Goal: Task Accomplishment & Management: Use online tool/utility

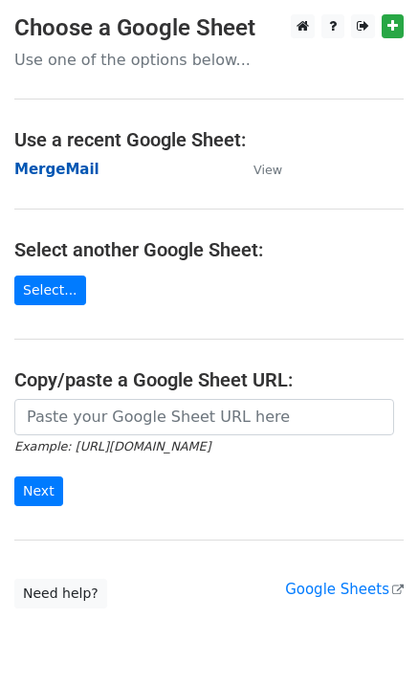
click at [52, 175] on strong "MergeMail" at bounding box center [56, 169] width 85 height 17
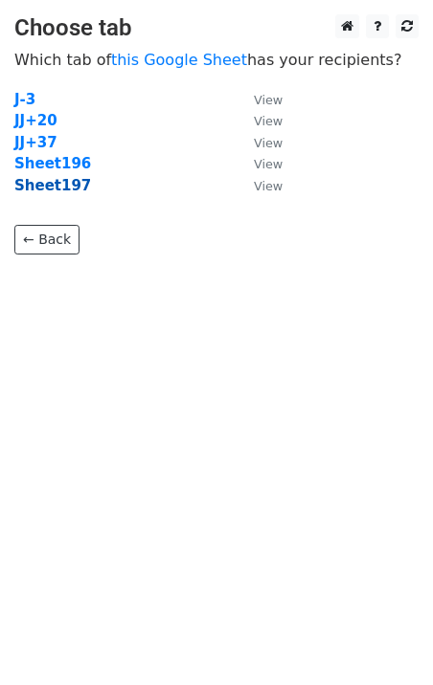
click at [65, 189] on strong "Sheet197" at bounding box center [52, 185] width 77 height 17
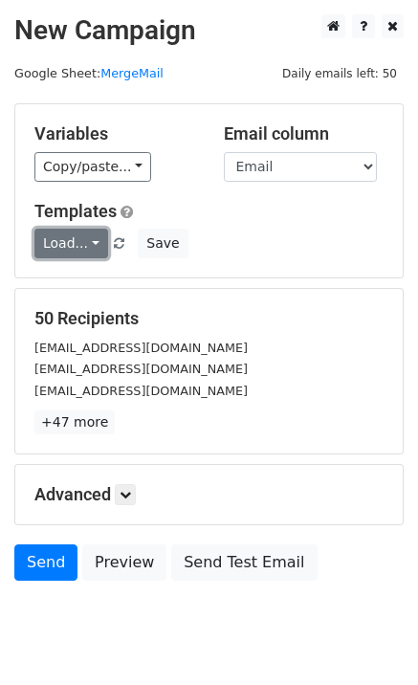
click at [61, 245] on link "Load..." at bounding box center [71, 244] width 74 height 30
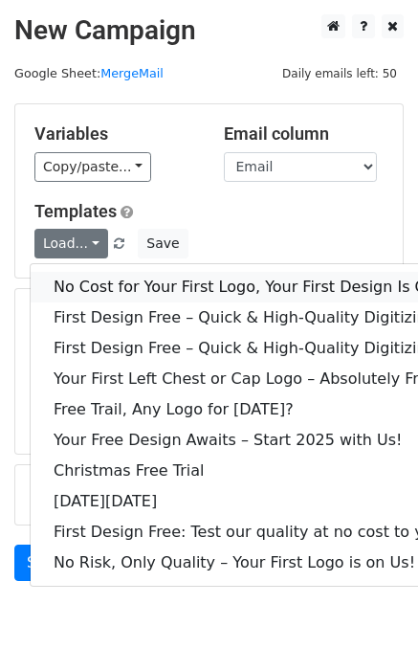
click at [85, 281] on link "No Cost for Your First Logo, Your First Design Is On Us!" at bounding box center [260, 287] width 459 height 31
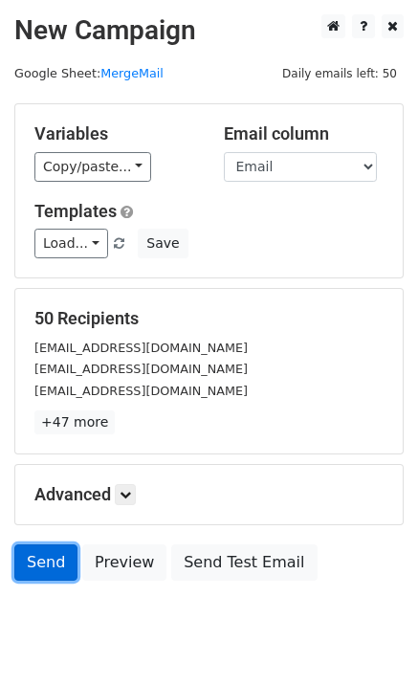
click at [33, 554] on link "Send" at bounding box center [45, 563] width 63 height 36
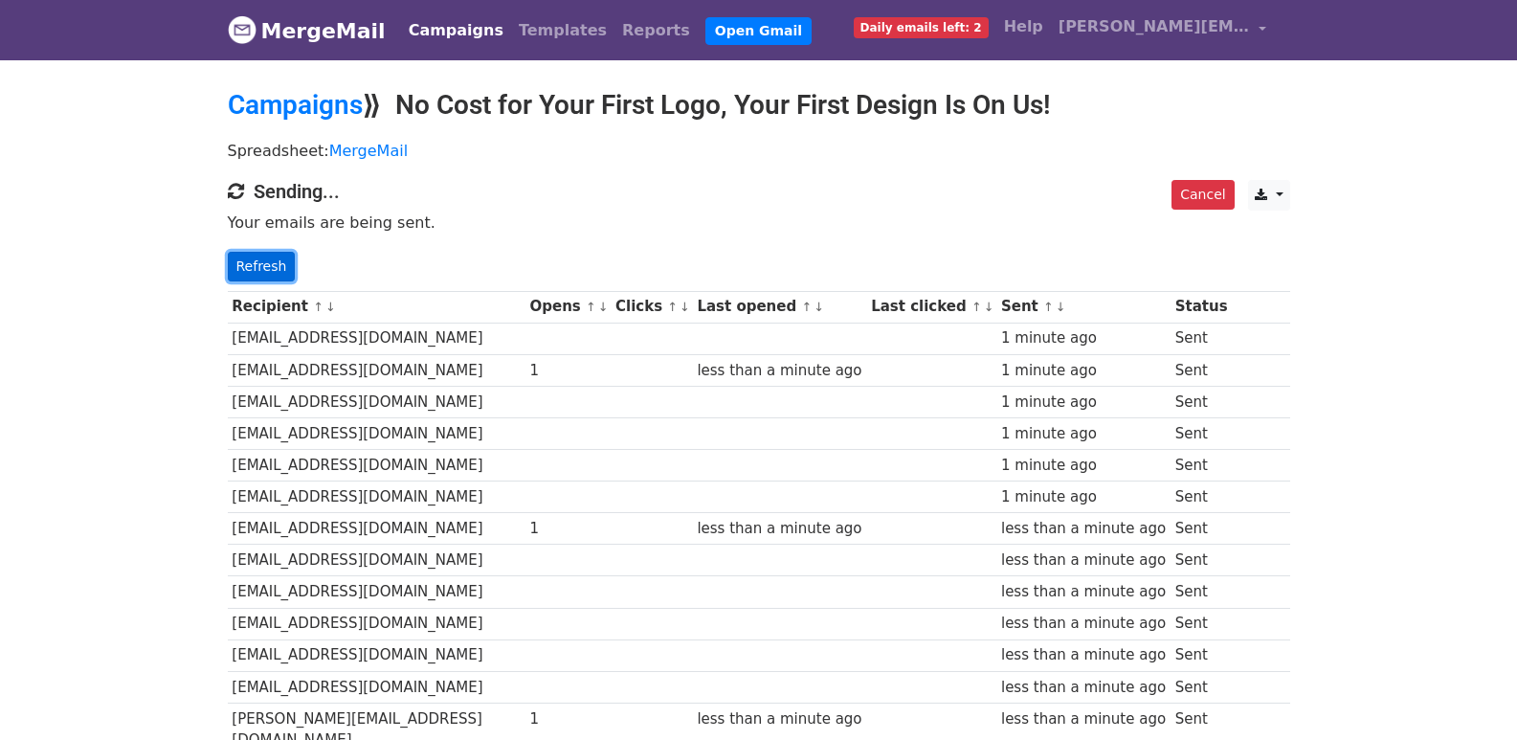
click at [248, 277] on link "Refresh" at bounding box center [262, 267] width 68 height 30
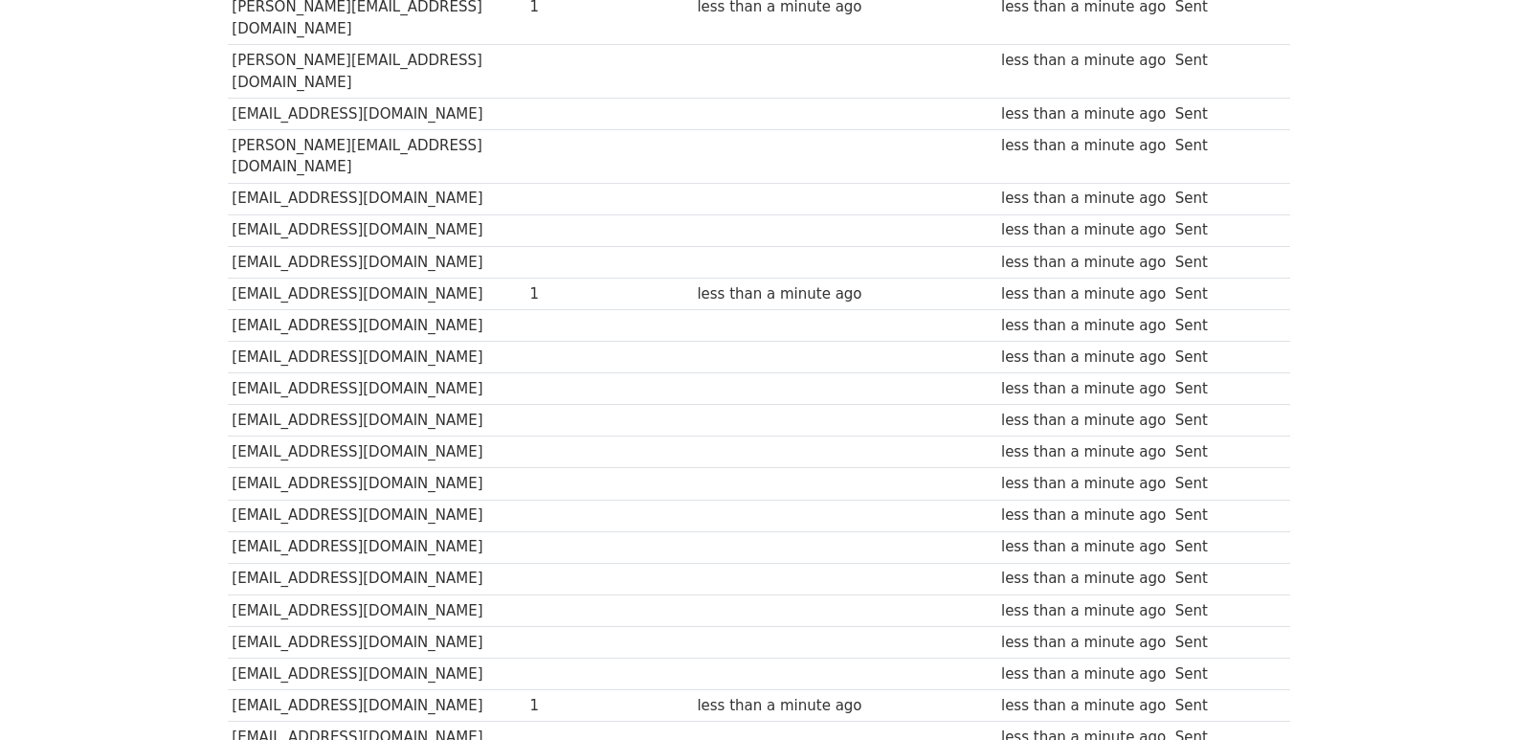
scroll to position [1337, 0]
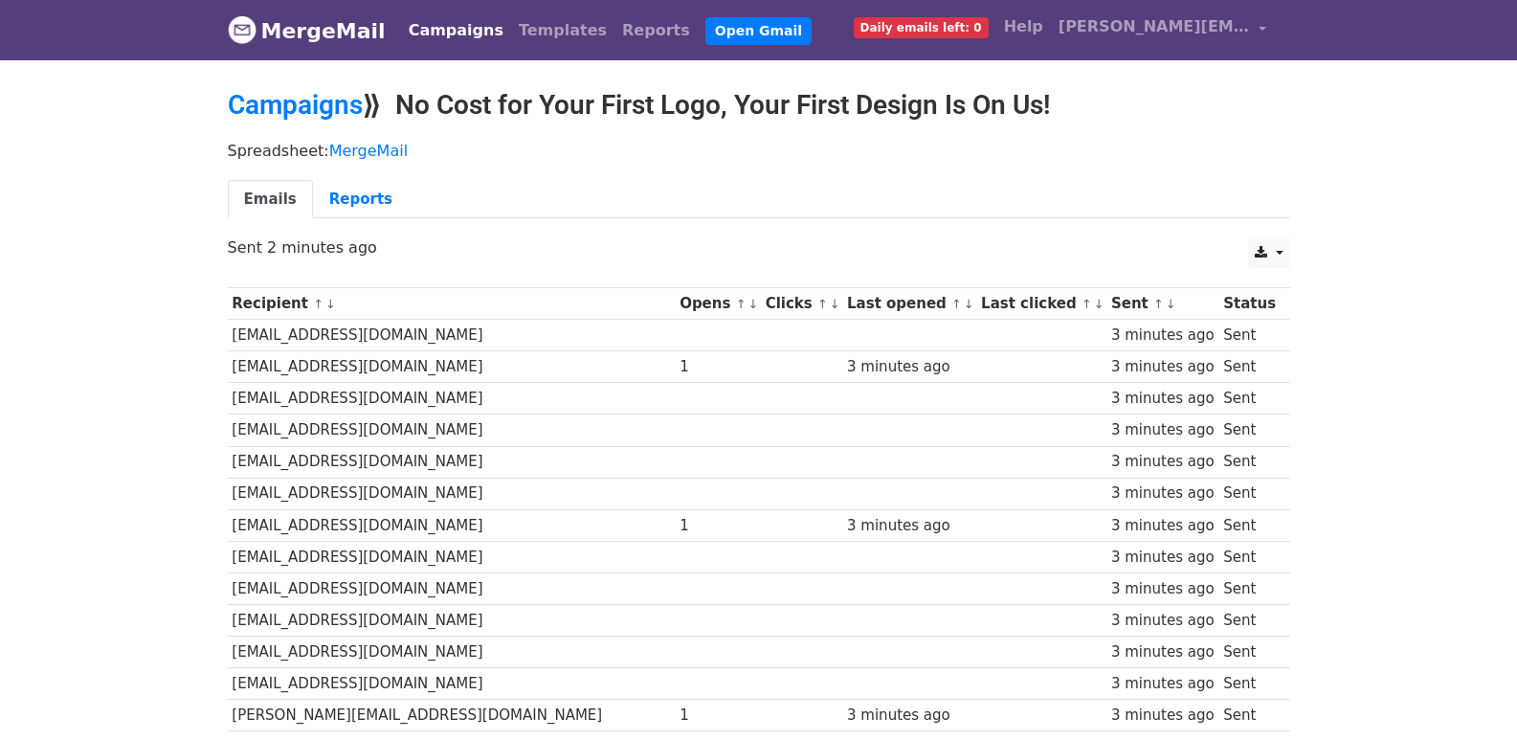
click at [675, 488] on td at bounding box center [718, 494] width 86 height 32
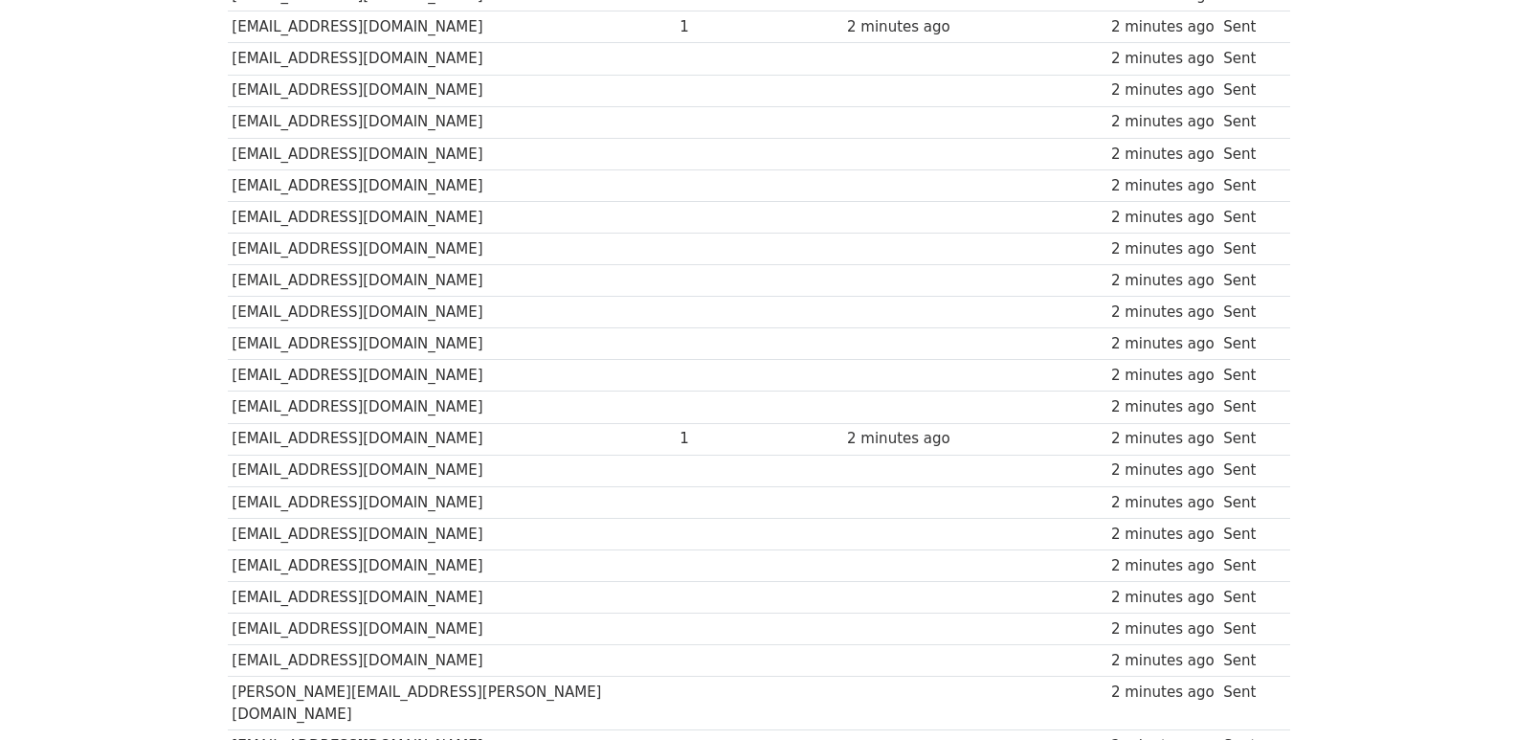
scroll to position [1332, 0]
